Goal: Information Seeking & Learning: Understand process/instructions

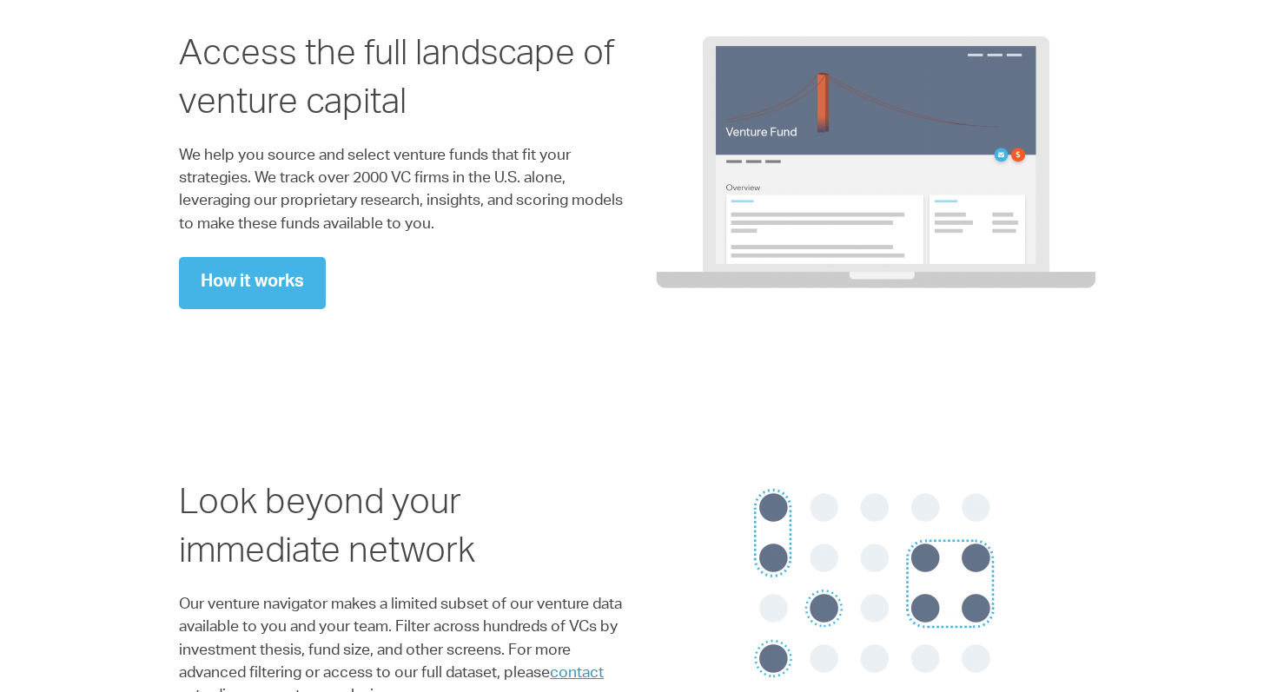
scroll to position [1534, 0]
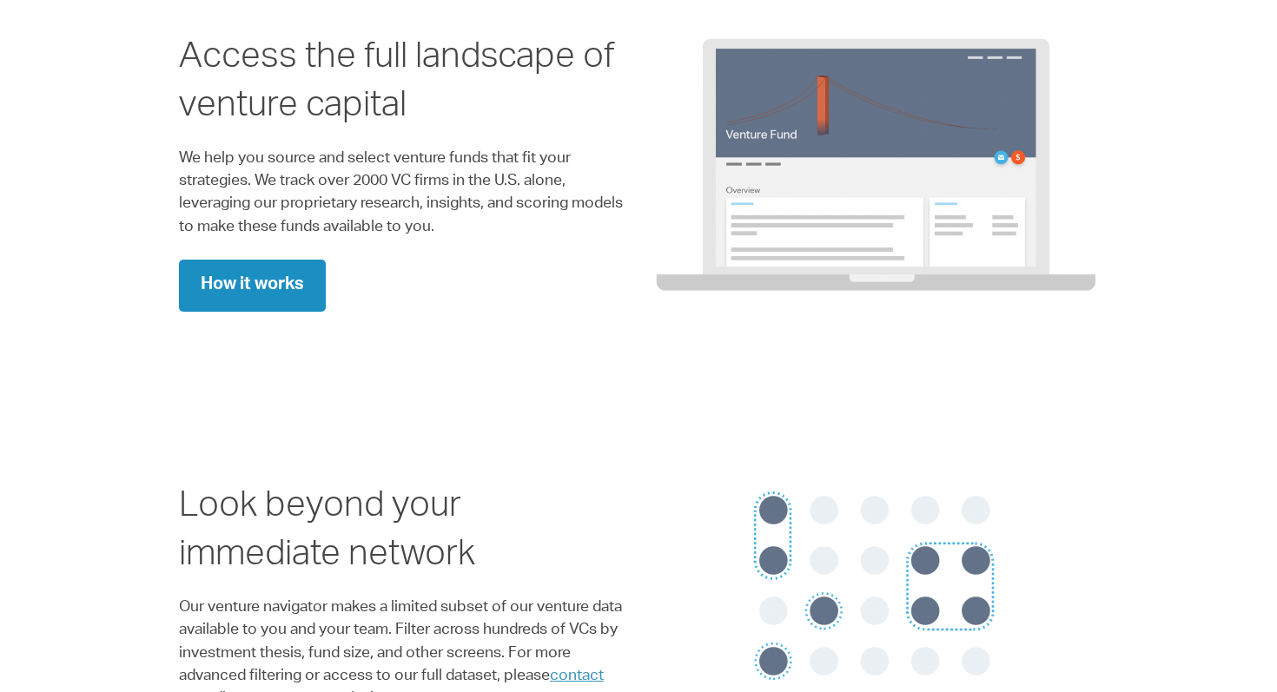
click at [259, 282] on link "How it works" at bounding box center [252, 286] width 147 height 52
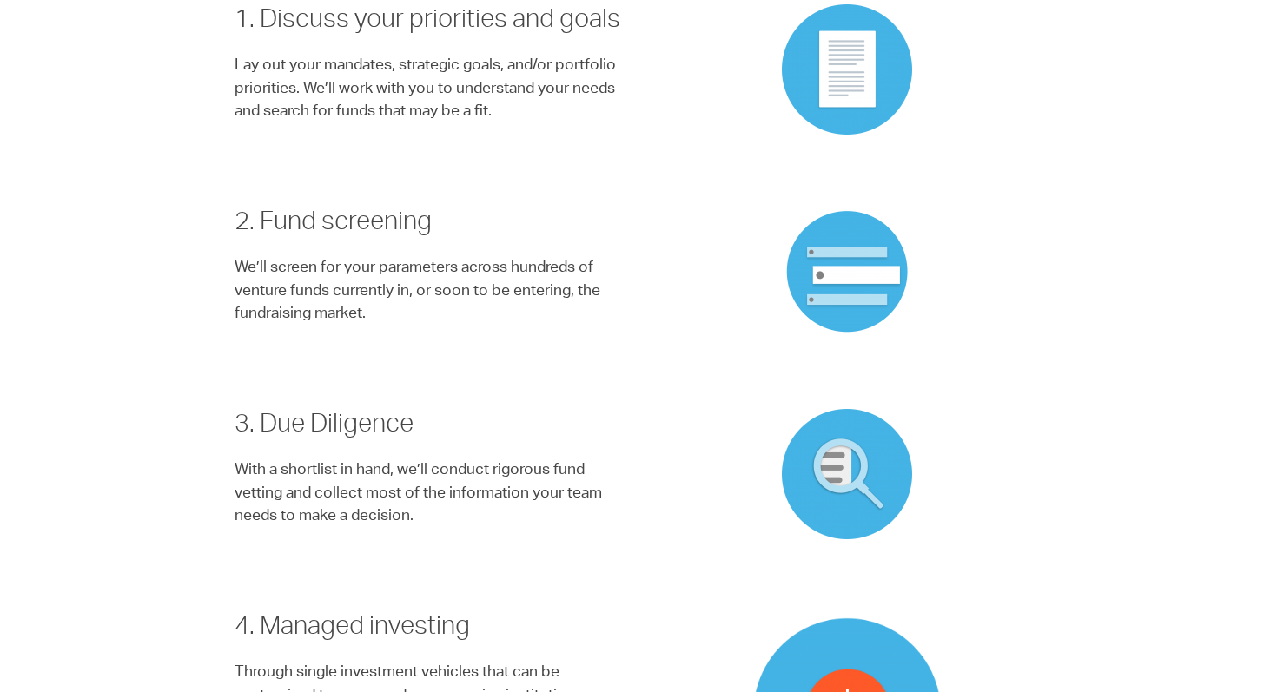
scroll to position [933, 0]
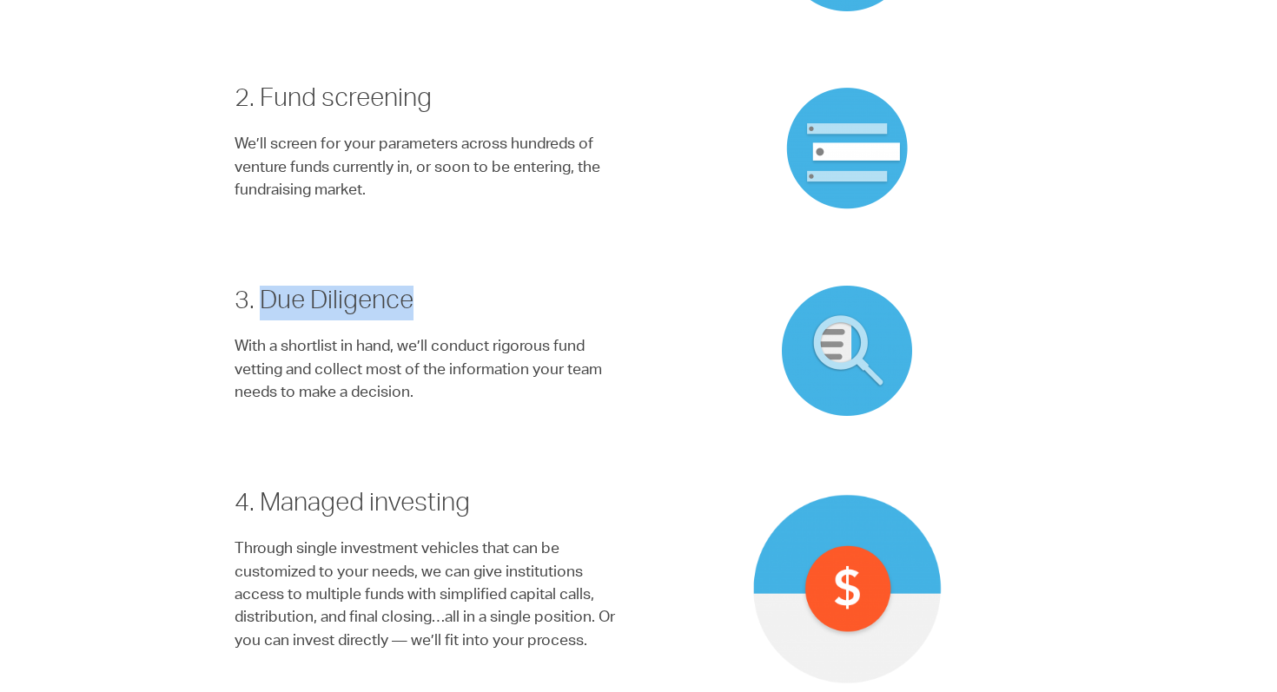
drag, startPoint x: 261, startPoint y: 266, endPoint x: 449, endPoint y: 272, distance: 188.5
click at [449, 286] on h3 "3. Due Diligence" at bounding box center [429, 303] width 391 height 35
copy h3 "Due Diligence"
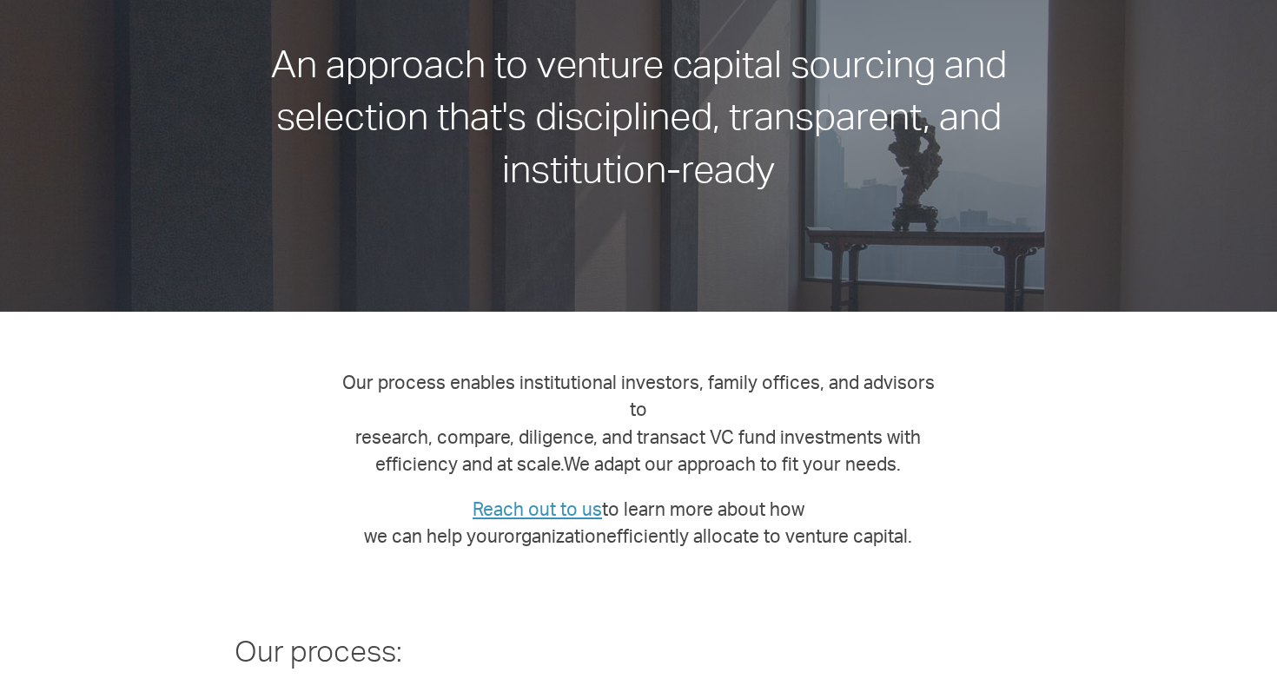
scroll to position [0, 0]
